Goal: Communication & Community: Share content

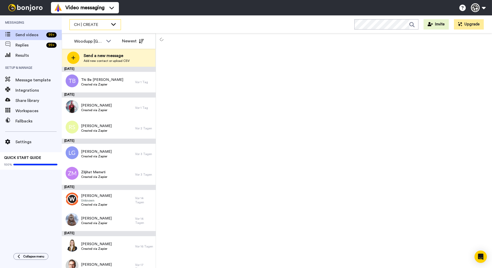
click at [106, 23] on span "CH | CREATE" at bounding box center [91, 25] width 34 height 6
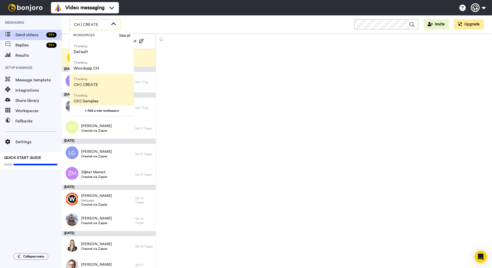
scroll to position [16, 0]
click at [106, 98] on li "Thanking CH | Samples" at bounding box center [101, 97] width 64 height 16
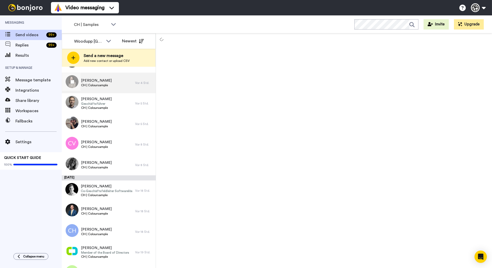
scroll to position [102, 0]
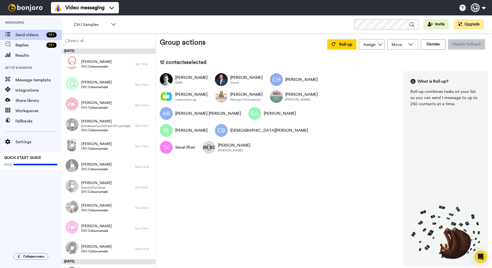
scroll to position [482, 0]
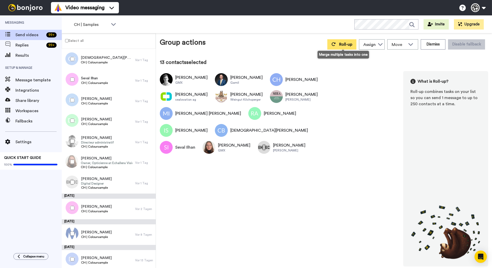
click at [338, 44] on button "Roll-up" at bounding box center [341, 44] width 29 height 10
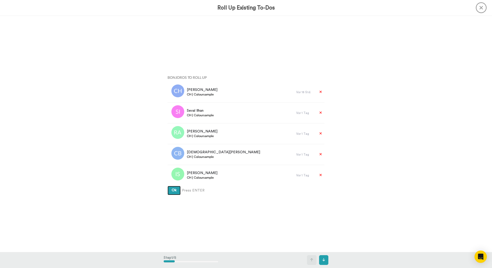
click at [167, 186] on button "Ok" at bounding box center [173, 190] width 13 height 9
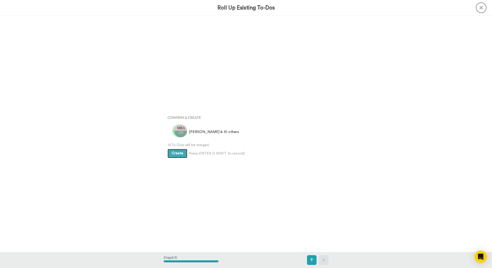
scroll to position [947, 0]
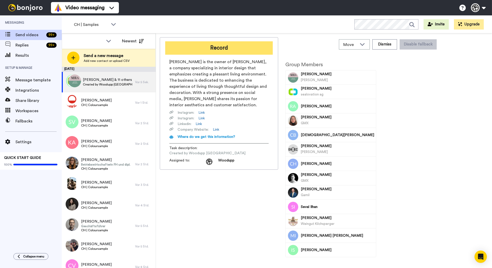
click at [240, 47] on button "Record" at bounding box center [218, 47] width 107 height 13
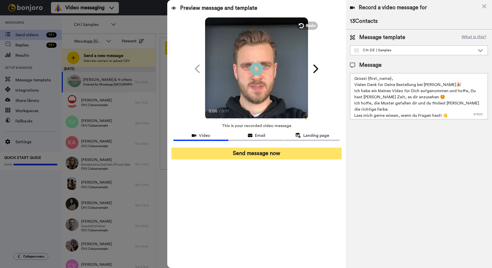
click at [252, 155] on button "Send message now" at bounding box center [256, 154] width 170 height 12
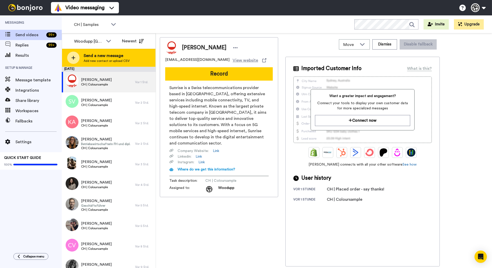
click at [132, 61] on div "Send a new message Add new contact or upload CSV" at bounding box center [108, 58] width 93 height 18
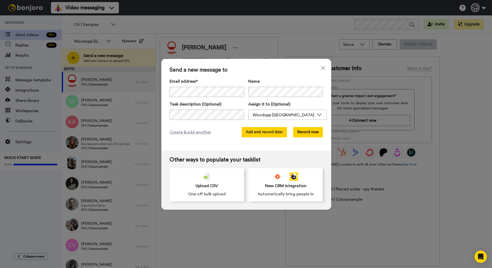
click at [275, 132] on button "Add and record later" at bounding box center [263, 132] width 45 height 10
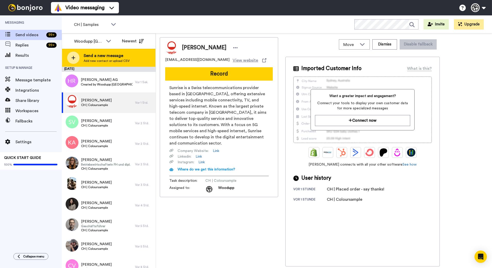
click at [133, 62] on div "Send a new message Add new contact or upload CSV" at bounding box center [108, 58] width 93 height 18
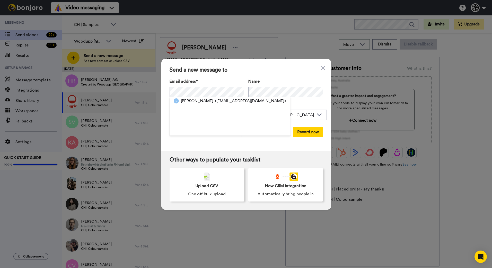
click at [224, 102] on span "<info@artmontagen.ch>" at bounding box center [250, 101] width 72 height 6
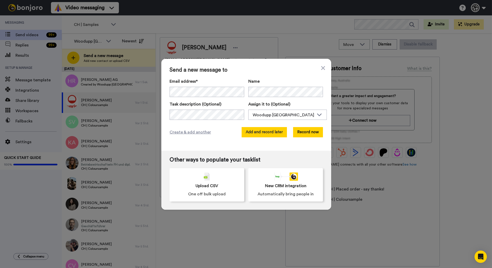
click at [278, 135] on button "Add and record later" at bounding box center [263, 132] width 45 height 10
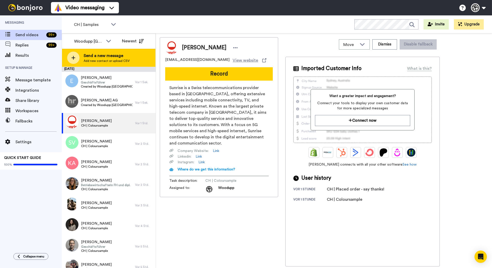
click at [92, 57] on span "Send a new message" at bounding box center [107, 56] width 46 height 6
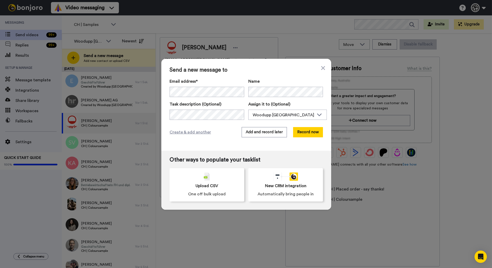
click at [287, 79] on label "Name" at bounding box center [285, 81] width 75 height 6
click at [267, 134] on button "Add and record later" at bounding box center [263, 132] width 45 height 10
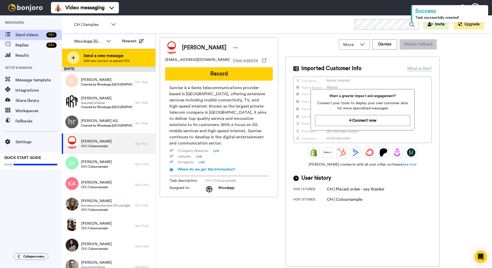
click at [118, 59] on span "Add new contact or upload CSV" at bounding box center [107, 61] width 46 height 4
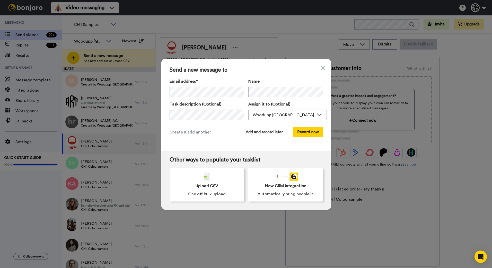
click at [283, 70] on span "Send a new message to" at bounding box center [245, 70] width 153 height 6
click at [269, 131] on button "Add and record later" at bounding box center [263, 132] width 45 height 10
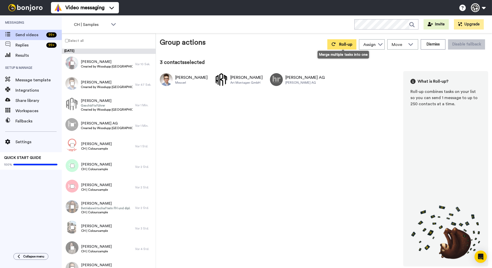
click at [347, 42] on button "Roll-up" at bounding box center [341, 44] width 29 height 10
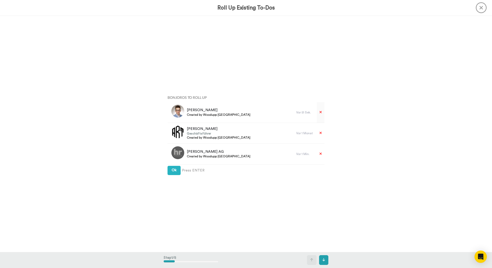
click at [320, 113] on icon at bounding box center [320, 113] width 3 height 4
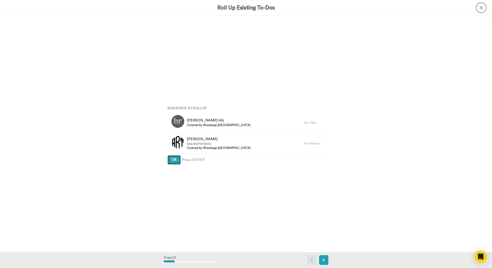
click at [168, 162] on button "Ok" at bounding box center [173, 160] width 13 height 9
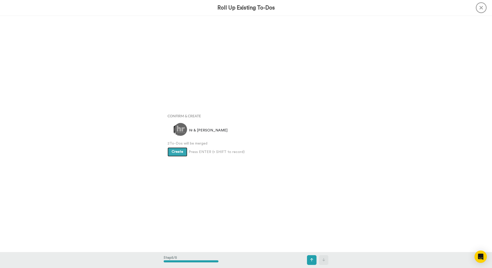
scroll to position [947, 0]
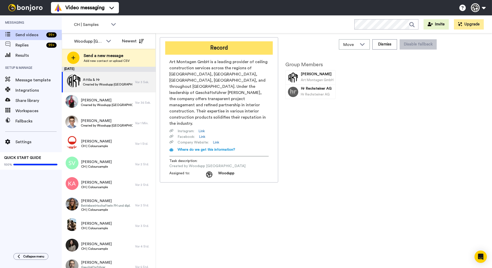
click at [224, 44] on button "Record" at bounding box center [218, 47] width 107 height 13
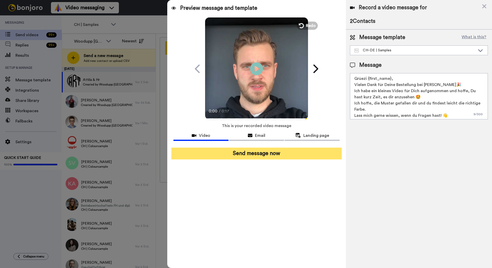
click at [290, 157] on button "Send message now" at bounding box center [256, 154] width 170 height 12
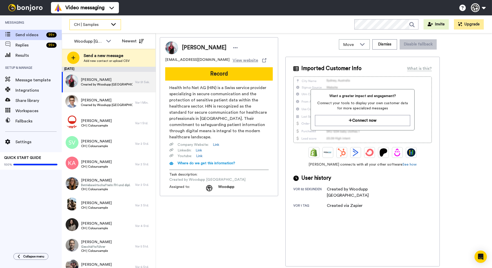
click at [115, 26] on icon at bounding box center [113, 24] width 6 height 5
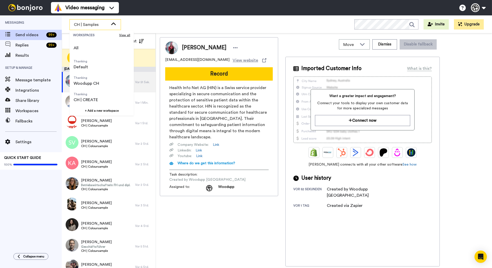
click at [205, 26] on div "CH | Samples WORKSPACES View all All Thanking Default Thanking Woodupp CH Thank…" at bounding box center [277, 24] width 430 height 18
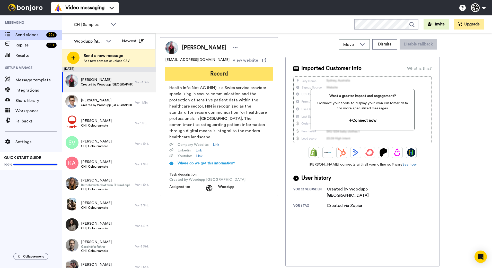
scroll to position [164, 0]
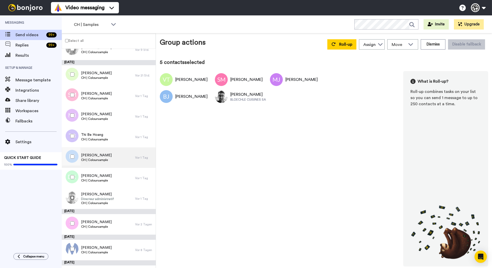
scroll to position [241, 0]
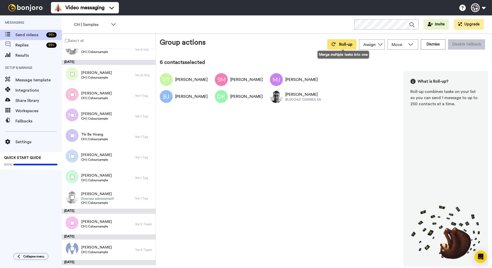
click at [333, 45] on icon at bounding box center [333, 44] width 4 height 4
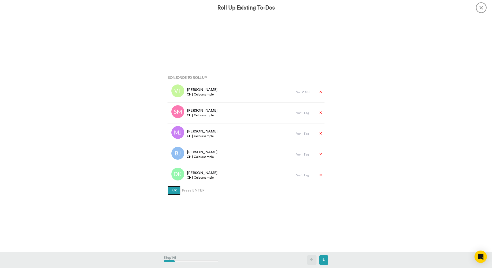
click at [167, 186] on button "Ok" at bounding box center [173, 190] width 13 height 9
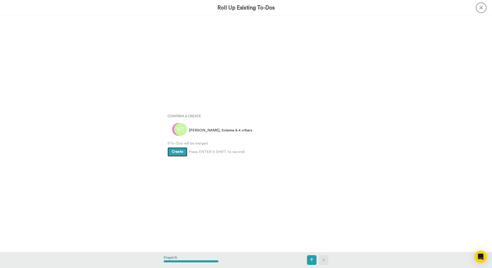
scroll to position [947, 0]
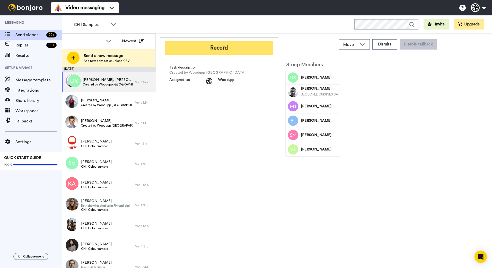
click at [248, 44] on button "Record" at bounding box center [218, 47] width 107 height 13
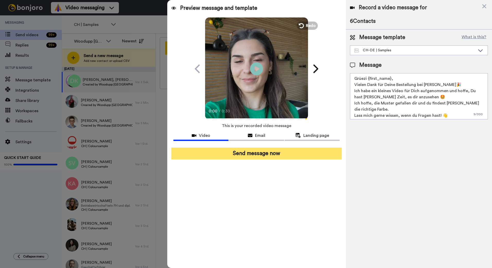
click at [312, 157] on button "Send message now" at bounding box center [256, 154] width 170 height 12
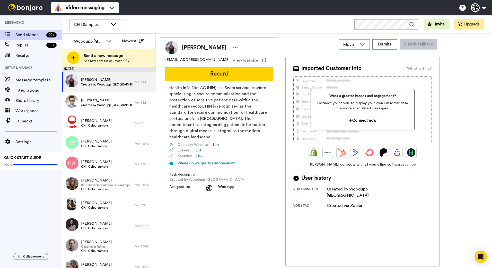
click at [110, 24] on icon at bounding box center [113, 24] width 6 height 5
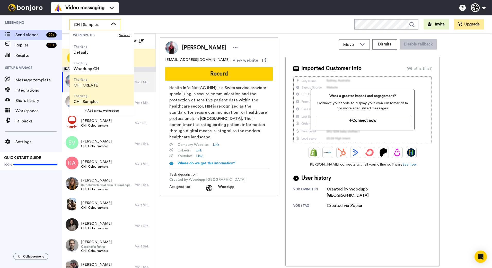
scroll to position [16, 0]
click at [110, 81] on li "Thanking CH | CREATE" at bounding box center [101, 81] width 64 height 16
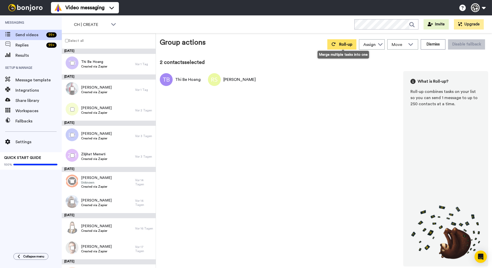
click at [346, 46] on span "Roll-up" at bounding box center [345, 44] width 13 height 4
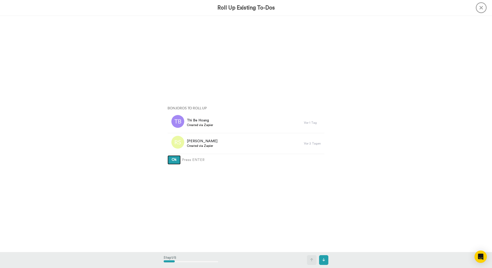
click at [167, 156] on button "Ok" at bounding box center [173, 160] width 13 height 9
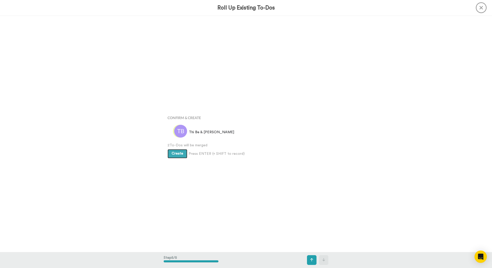
scroll to position [947, 0]
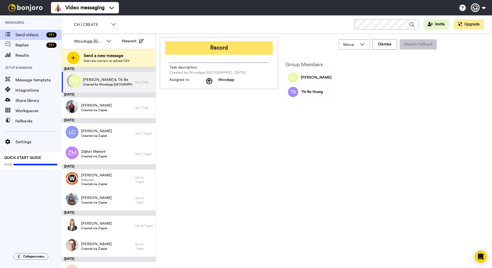
click at [241, 52] on button "Record" at bounding box center [218, 47] width 107 height 13
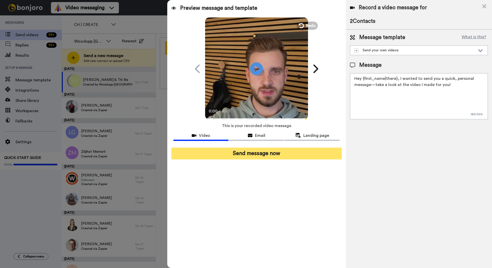
click at [289, 150] on button "Send message now" at bounding box center [256, 154] width 170 height 12
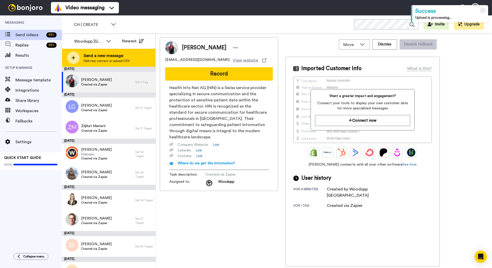
click at [122, 60] on span "Add new contact or upload CSV" at bounding box center [107, 61] width 46 height 4
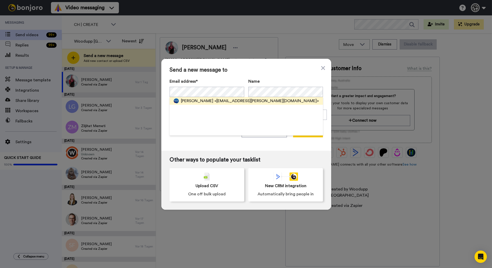
click at [233, 99] on span "<nanda.pasquarelli@bluewin.ch>" at bounding box center [266, 101] width 104 height 6
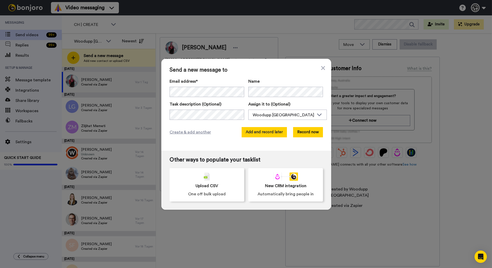
click at [267, 133] on button "Add and record later" at bounding box center [263, 132] width 45 height 10
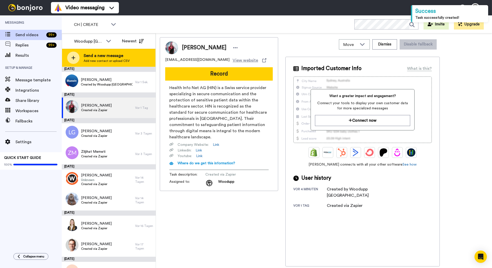
click at [109, 56] on span "Send a new message" at bounding box center [107, 56] width 46 height 6
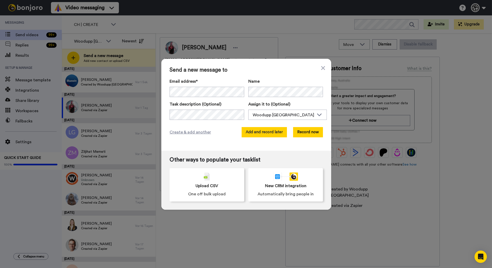
click at [273, 133] on button "Add and record later" at bounding box center [263, 132] width 45 height 10
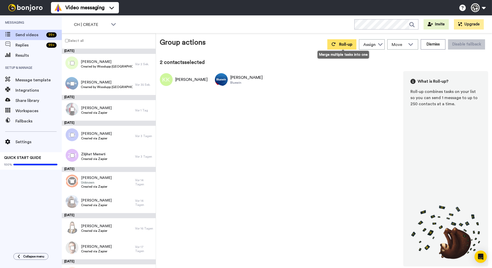
click at [352, 43] on span "Roll-up" at bounding box center [345, 44] width 13 height 4
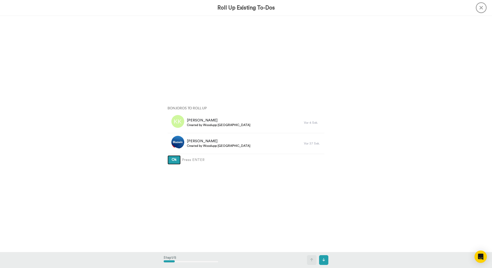
click at [167, 156] on button "Ok" at bounding box center [173, 160] width 13 height 9
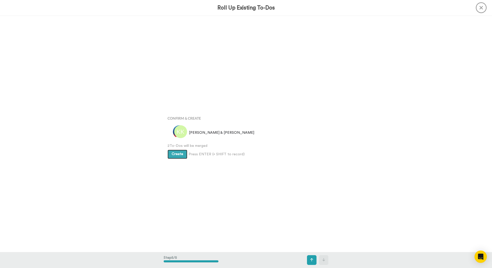
scroll to position [947, 0]
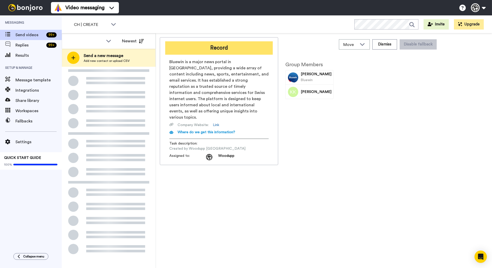
click at [205, 48] on button "Record" at bounding box center [218, 47] width 107 height 13
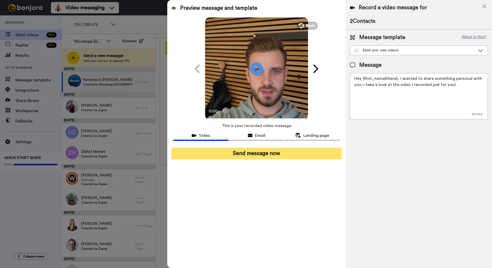
click at [283, 156] on button "Send message now" at bounding box center [256, 154] width 170 height 12
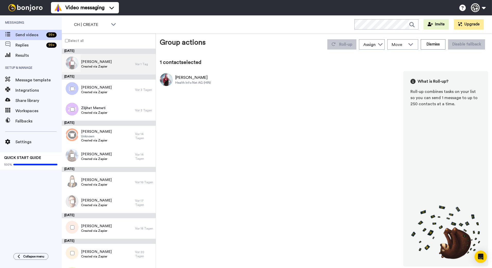
click at [101, 61] on span "[PERSON_NAME]" at bounding box center [96, 61] width 31 height 5
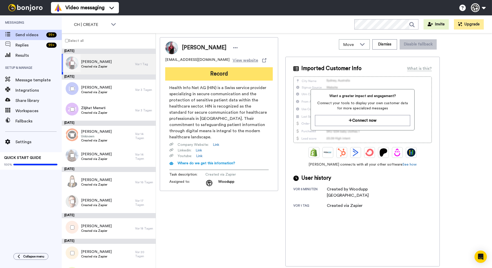
click at [226, 73] on button "Record" at bounding box center [218, 73] width 107 height 13
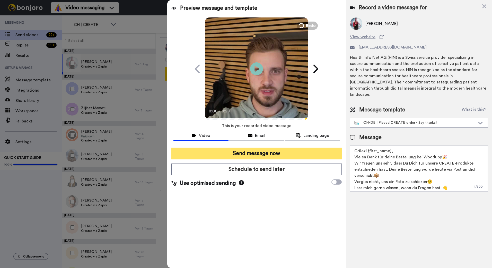
click at [275, 155] on button "Send message now" at bounding box center [256, 154] width 170 height 12
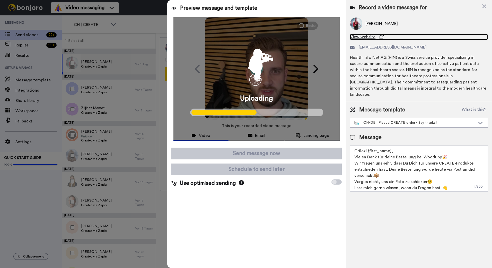
click at [363, 37] on span "View website" at bounding box center [362, 37] width 25 height 6
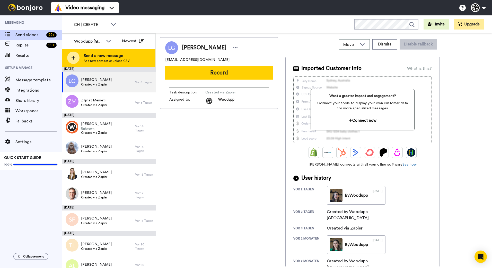
click at [123, 58] on span "Send a new message" at bounding box center [107, 56] width 46 height 6
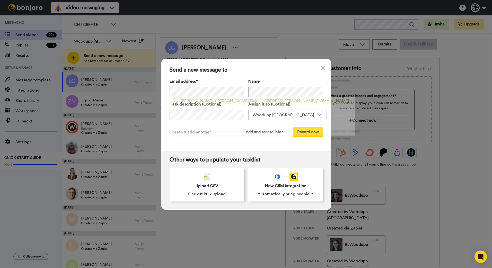
click at [223, 100] on span "<[PERSON_NAME][EMAIL_ADDRESS][PERSON_NAME][DOMAIN_NAME]>" at bounding box center [282, 101] width 137 height 6
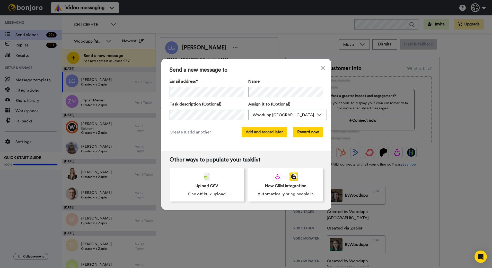
click at [274, 132] on button "Add and record later" at bounding box center [263, 132] width 45 height 10
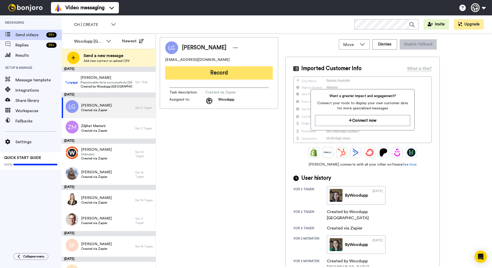
click at [189, 74] on button "Record" at bounding box center [218, 72] width 107 height 13
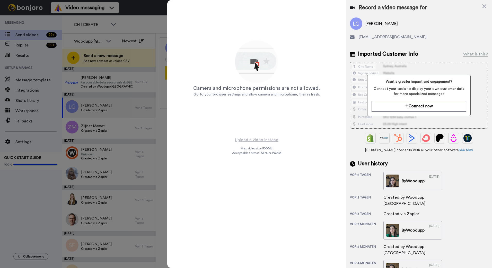
click at [481, 7] on div "Record a video message for" at bounding box center [419, 7] width 138 height 7
click at [482, 7] on icon at bounding box center [483, 6] width 5 height 6
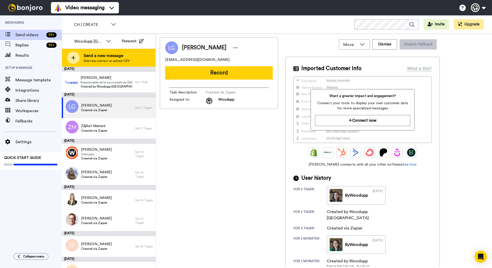
click at [115, 61] on span "Add new contact or upload CSV" at bounding box center [107, 61] width 46 height 4
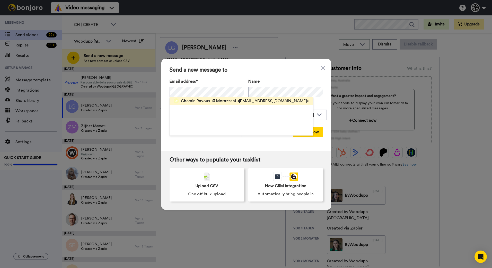
click at [240, 98] on span "<cmmorazzani@gmail.com>" at bounding box center [273, 101] width 72 height 6
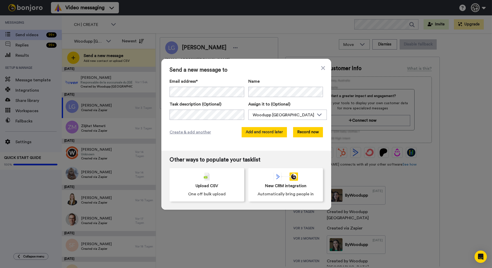
click at [275, 134] on button "Add and record later" at bounding box center [263, 132] width 45 height 10
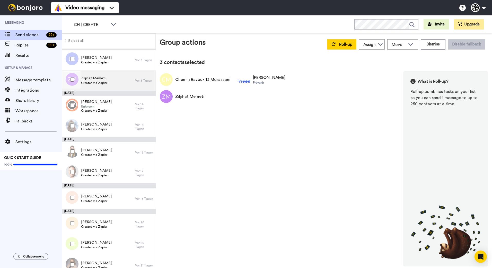
scroll to position [51, 0]
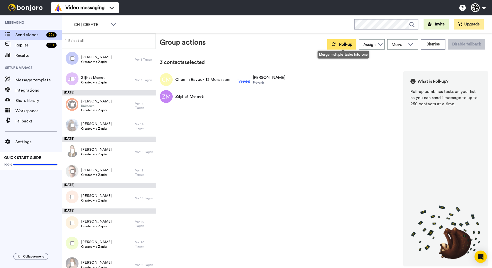
click at [345, 42] on button "Roll-up" at bounding box center [341, 44] width 29 height 10
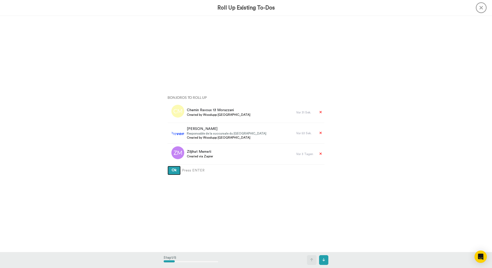
click at [167, 166] on button "Ok" at bounding box center [173, 170] width 13 height 9
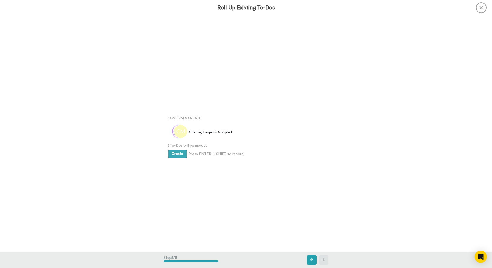
scroll to position [947, 0]
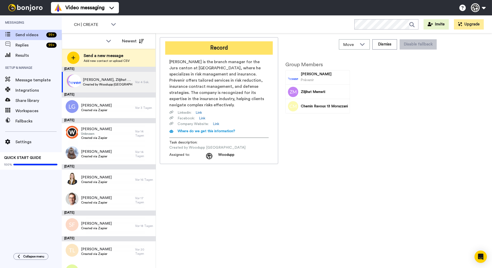
click at [222, 43] on button "Record" at bounding box center [218, 47] width 107 height 13
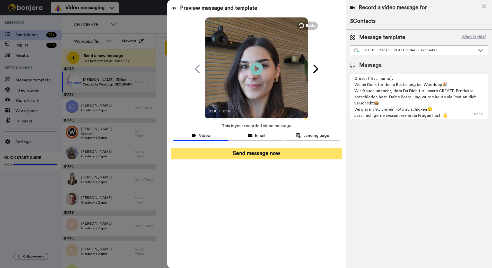
click at [280, 153] on button "Send message now" at bounding box center [256, 154] width 170 height 12
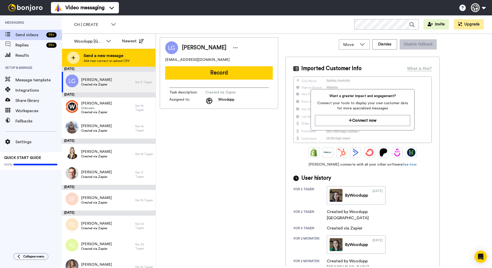
click at [121, 61] on span "Add new contact or upload CSV" at bounding box center [107, 61] width 46 height 4
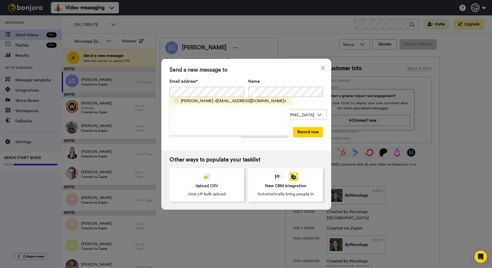
click at [226, 98] on span "<[EMAIL_ADDRESS][DOMAIN_NAME]>" at bounding box center [250, 101] width 72 height 6
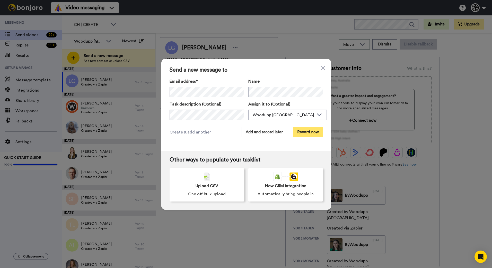
click at [298, 133] on button "Record now" at bounding box center [308, 132] width 30 height 10
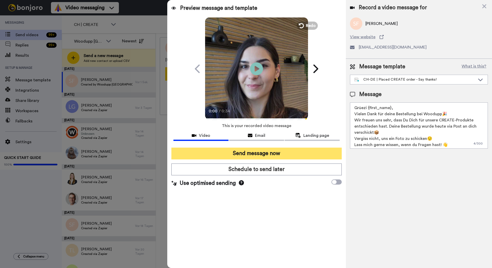
click at [255, 158] on button "Send message now" at bounding box center [256, 154] width 170 height 12
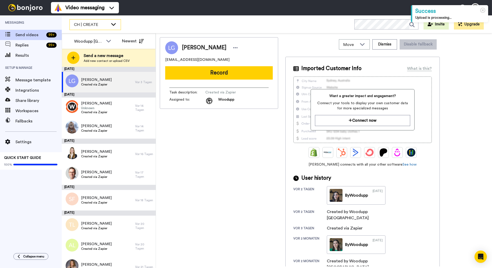
click at [116, 25] on icon at bounding box center [113, 24] width 6 height 5
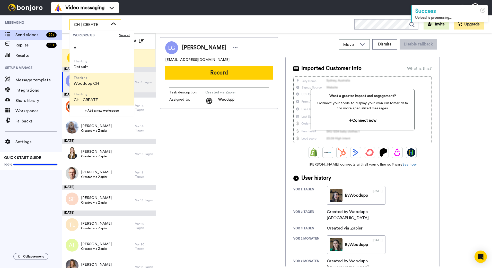
click at [102, 83] on span "Thanking Woodupp CH" at bounding box center [86, 81] width 34 height 16
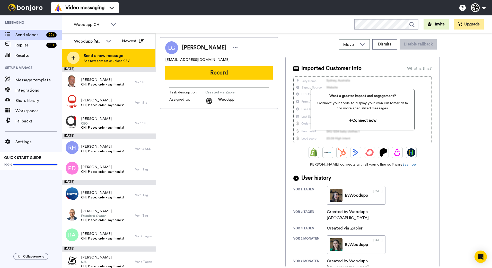
click at [105, 60] on span "Add new contact or upload CSV" at bounding box center [107, 61] width 46 height 4
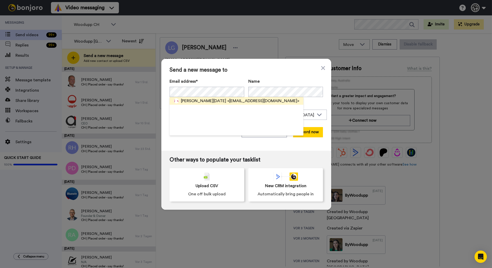
click at [239, 101] on span "<odn@generalmedia.ch>" at bounding box center [263, 101] width 72 height 6
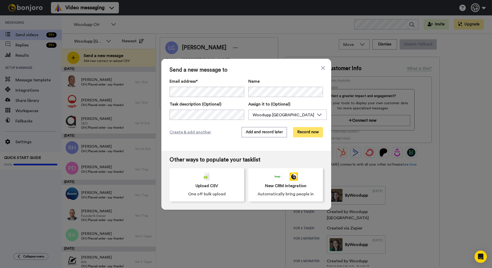
click at [311, 135] on button "Record now" at bounding box center [308, 132] width 30 height 10
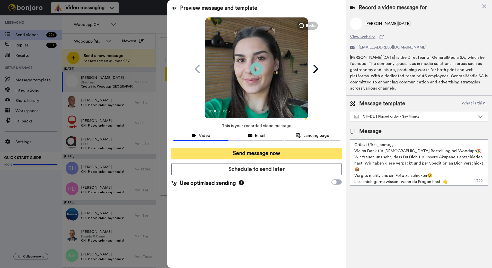
click at [256, 152] on button "Send message now" at bounding box center [256, 154] width 170 height 12
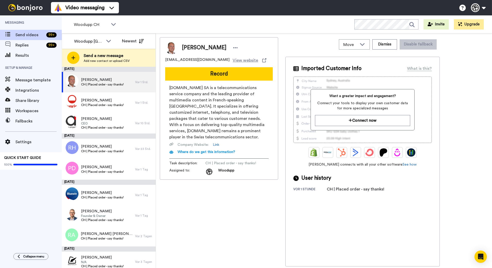
drag, startPoint x: 264, startPoint y: 225, endPoint x: 262, endPoint y: 223, distance: 2.8
click at [264, 225] on div "[PERSON_NAME] [EMAIL_ADDRESS][DOMAIN_NAME] View website Record [DOMAIN_NAME] SA…" at bounding box center [219, 152] width 118 height 230
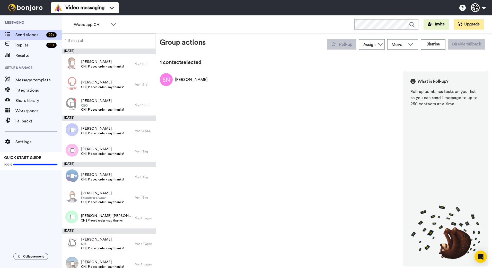
click at [70, 104] on div at bounding box center [71, 104] width 19 height 18
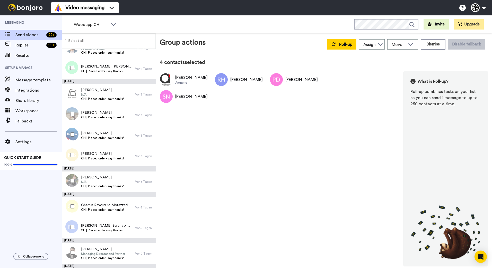
scroll to position [150, 0]
click at [341, 47] on button "Roll-up" at bounding box center [341, 44] width 29 height 10
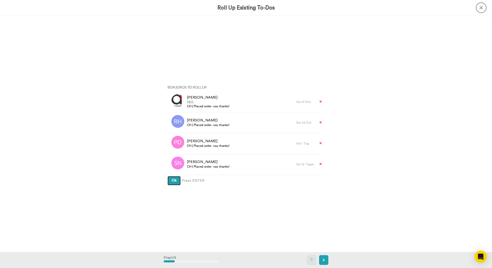
click at [167, 176] on button "Ok" at bounding box center [173, 180] width 13 height 9
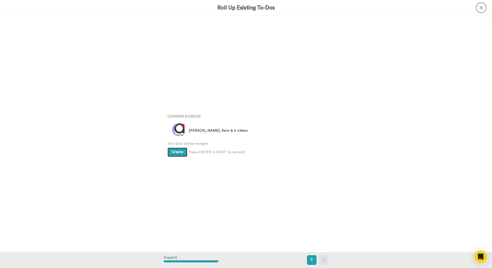
scroll to position [947, 0]
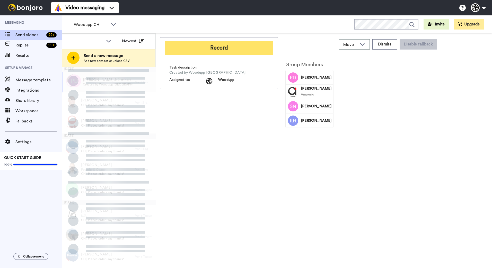
click at [195, 48] on button "Record" at bounding box center [218, 47] width 107 height 13
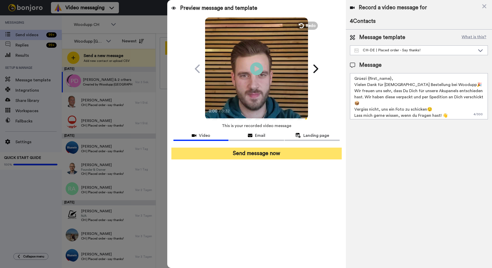
click at [308, 153] on button "Send message now" at bounding box center [256, 154] width 170 height 12
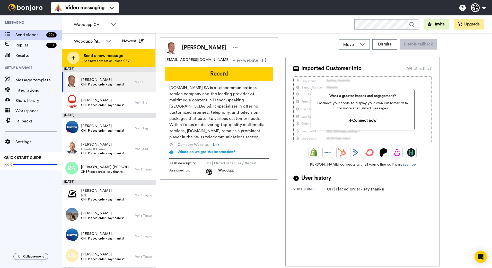
click at [111, 53] on span "Send a new message" at bounding box center [107, 56] width 46 height 6
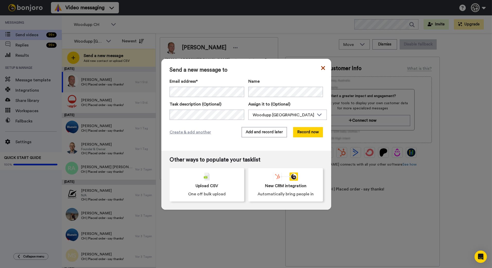
click at [321, 70] on icon at bounding box center [323, 68] width 4 height 4
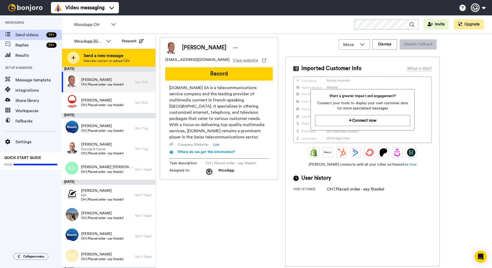
click at [104, 58] on span "Send a new message" at bounding box center [107, 56] width 46 height 6
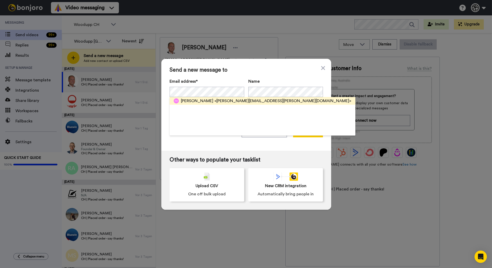
click at [214, 98] on span "<[PERSON_NAME][EMAIL_ADDRESS][PERSON_NAME][DOMAIN_NAME]>" at bounding box center [282, 101] width 137 height 6
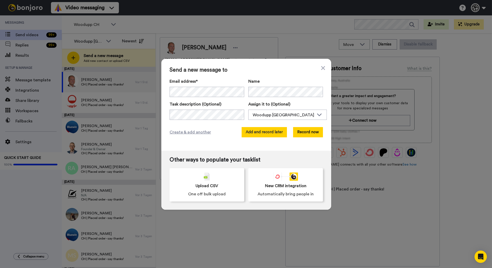
click at [257, 131] on button "Add and record later" at bounding box center [263, 132] width 45 height 10
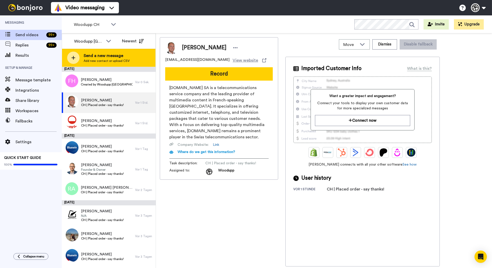
click at [125, 61] on span "Add new contact or upload CSV" at bounding box center [107, 61] width 46 height 4
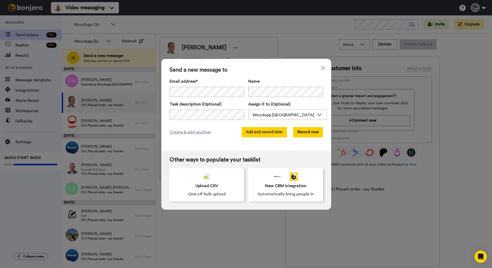
click at [264, 133] on button "Add and record later" at bounding box center [263, 132] width 45 height 10
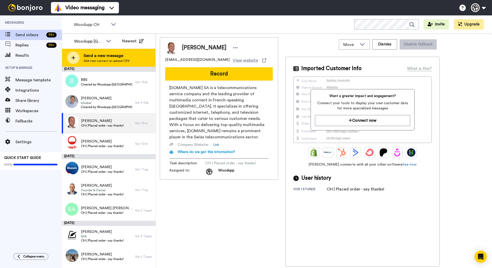
click at [93, 55] on span "Send a new message" at bounding box center [107, 56] width 46 height 6
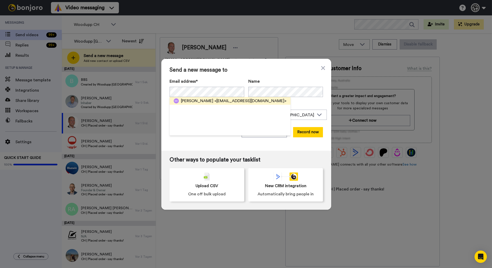
click at [222, 97] on div "[PERSON_NAME] <[EMAIL_ADDRESS][DOMAIN_NAME]>" at bounding box center [229, 101] width 121 height 8
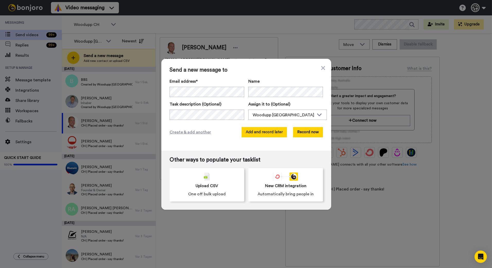
click at [254, 130] on button "Add and record later" at bounding box center [263, 132] width 45 height 10
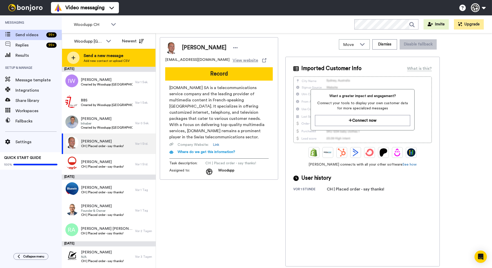
click at [133, 60] on div "Send a new message Add new contact or upload CSV" at bounding box center [108, 58] width 93 height 18
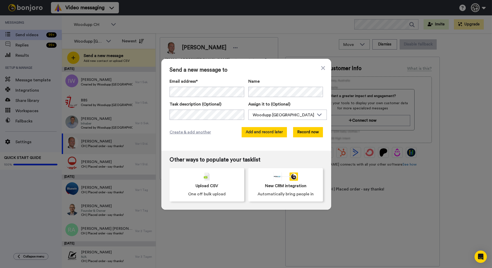
click at [277, 131] on button "Add and record later" at bounding box center [263, 132] width 45 height 10
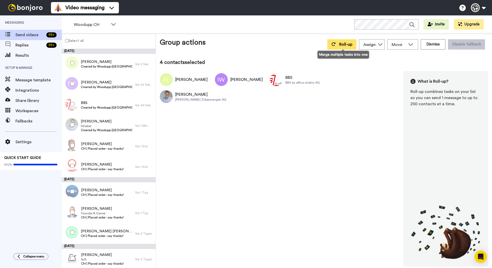
click at [352, 45] on span "Roll-up" at bounding box center [345, 44] width 13 height 4
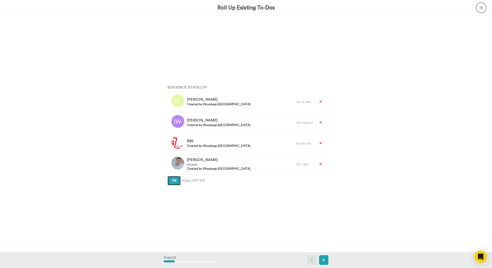
click at [167, 176] on button "Ok" at bounding box center [173, 180] width 13 height 9
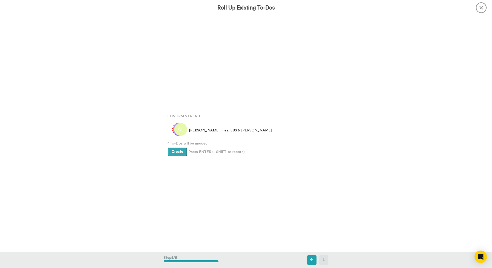
scroll to position [947, 0]
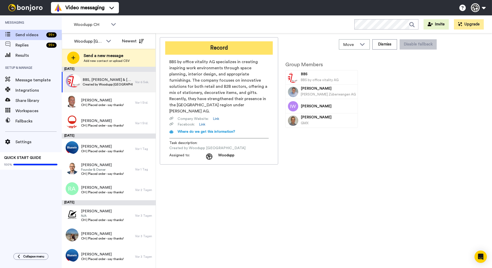
click at [224, 48] on button "Record" at bounding box center [218, 47] width 107 height 13
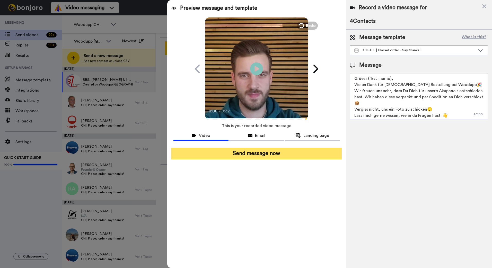
click at [266, 155] on button "Send message now" at bounding box center [256, 154] width 170 height 12
